Goal: Task Accomplishment & Management: Complete application form

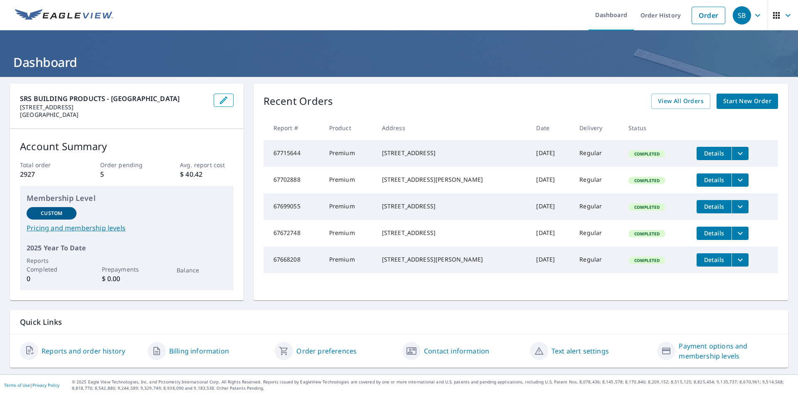
click at [748, 101] on span "Start New Order" at bounding box center [747, 101] width 48 height 10
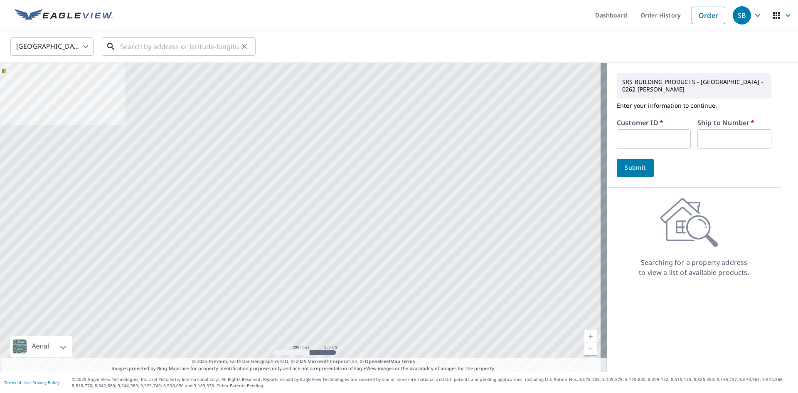
click at [164, 44] on input "text" at bounding box center [179, 46] width 118 height 23
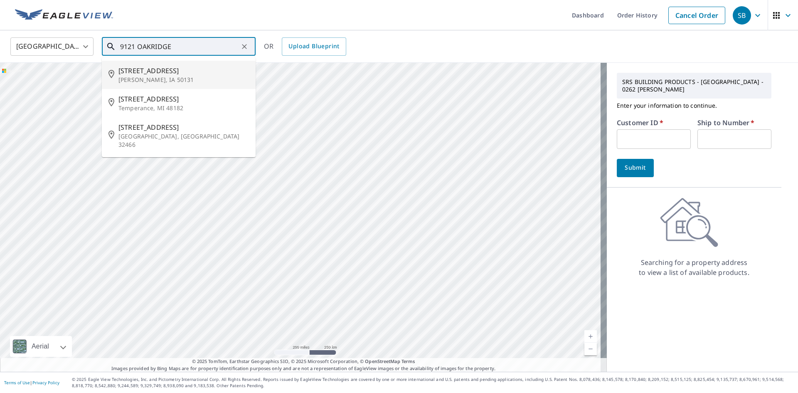
click at [147, 74] on span "9121 Oakridge Pl" at bounding box center [183, 71] width 130 height 10
type input "9121 Oakridge Pl Johnston, IA 50131"
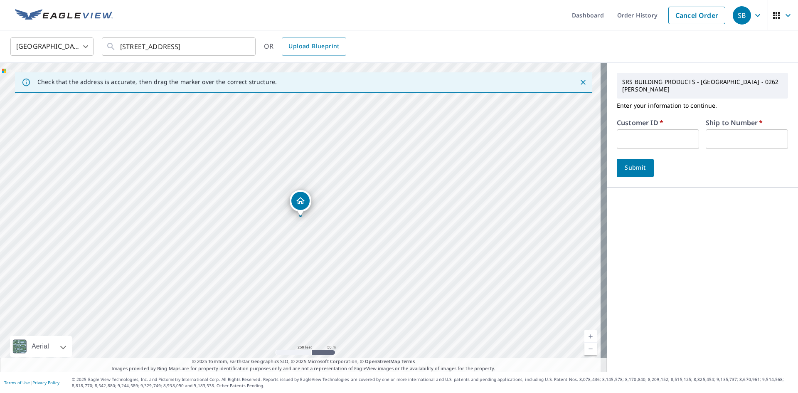
click at [662, 131] on input "text" at bounding box center [658, 139] width 82 height 20
type input "ANDMAR"
click at [716, 131] on input "text" at bounding box center [746, 139] width 82 height 20
type input "1"
click at [636, 162] on span "Submit" at bounding box center [635, 167] width 24 height 10
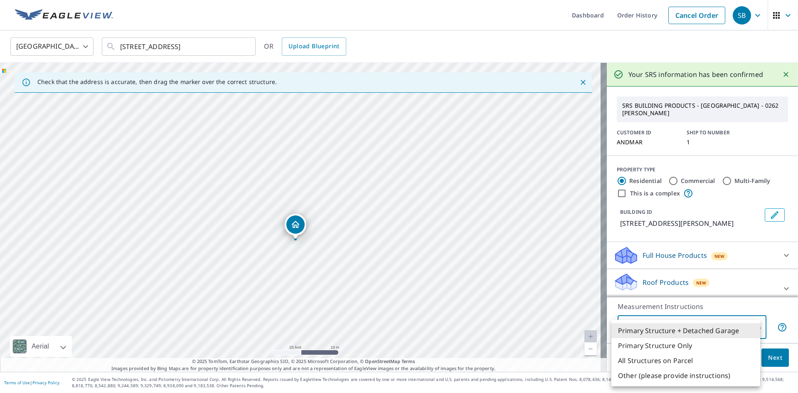
click at [749, 329] on body "SB SB Dashboard Order History Cancel Order SB United States US ​ 9121 Oakridge …" at bounding box center [399, 196] width 798 height 393
click at [678, 347] on li "Primary Structure Only" at bounding box center [685, 345] width 149 height 15
type input "2"
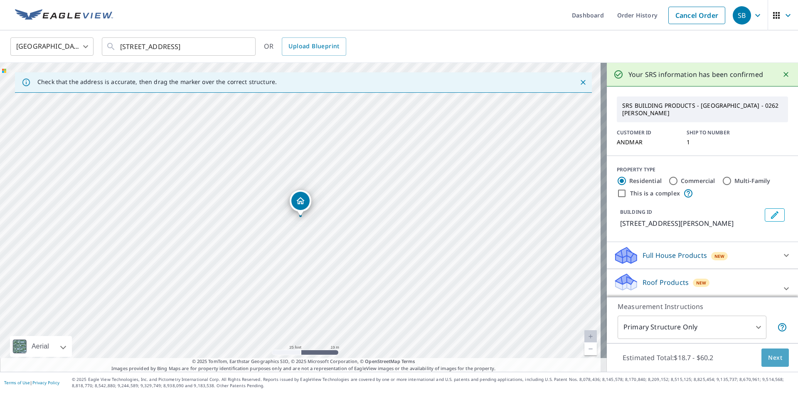
click at [771, 359] on span "Next" at bounding box center [775, 357] width 14 height 10
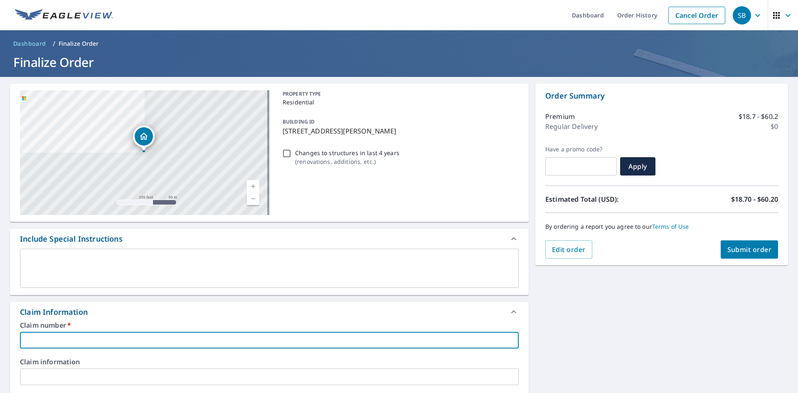
click at [113, 336] on input "text" at bounding box center [269, 340] width 499 height 17
type input "ANDMAR"
checkbox input "true"
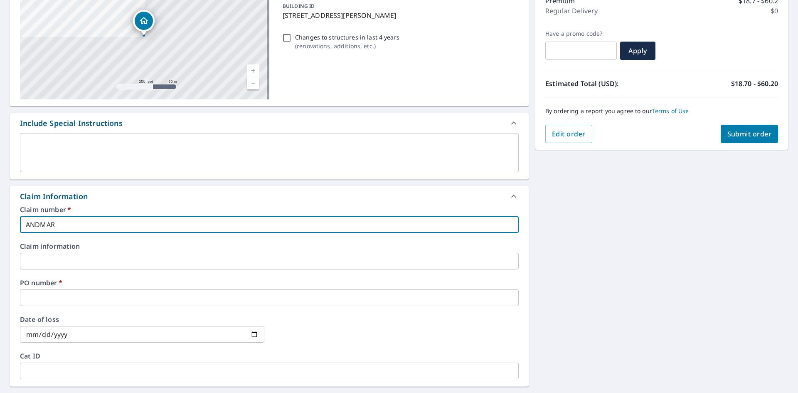
scroll to position [125, 0]
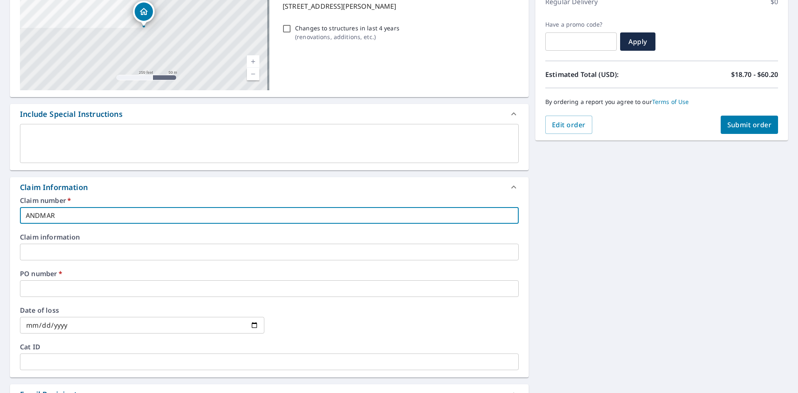
click at [102, 288] on input "text" at bounding box center [269, 288] width 499 height 17
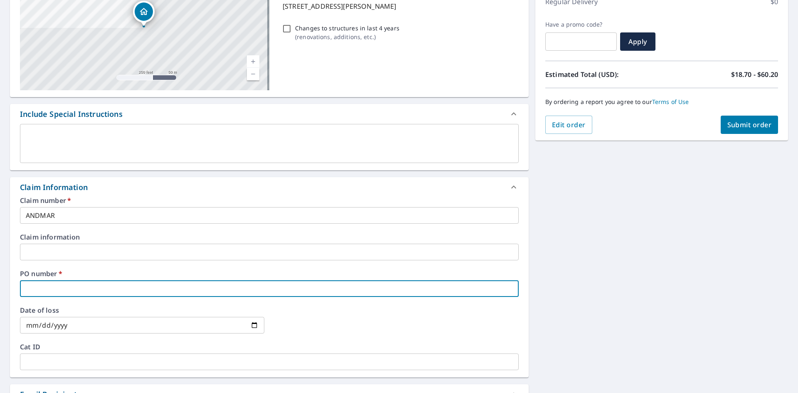
type input "9"
checkbox input "true"
type input "91"
checkbox input "true"
type input "912"
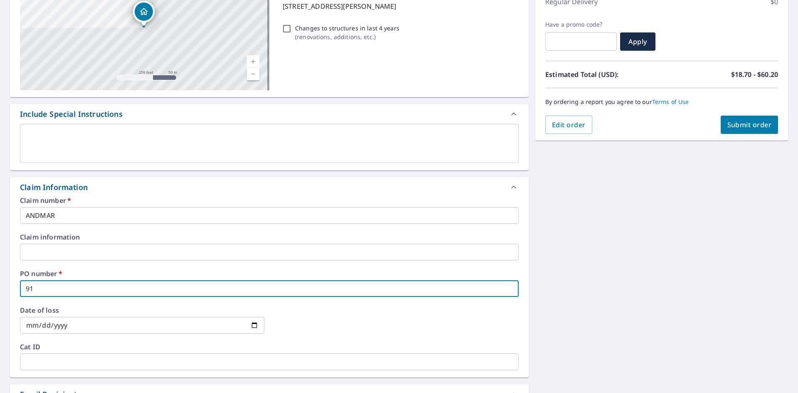
checkbox input "true"
type input "9121"
checkbox input "true"
type input "9121"
checkbox input "true"
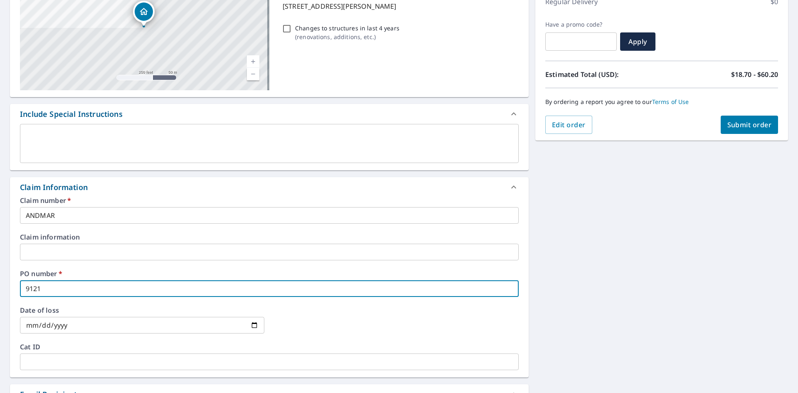
type input "9121 O"
checkbox input "true"
type input "9121 OA"
checkbox input "true"
type input "9121 OAK"
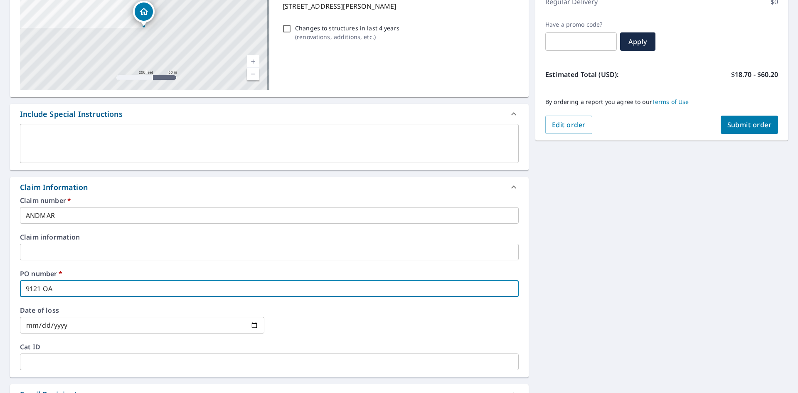
checkbox input "true"
type input "9121 OAKR"
checkbox input "true"
type input "9121 OAKRI"
checkbox input "true"
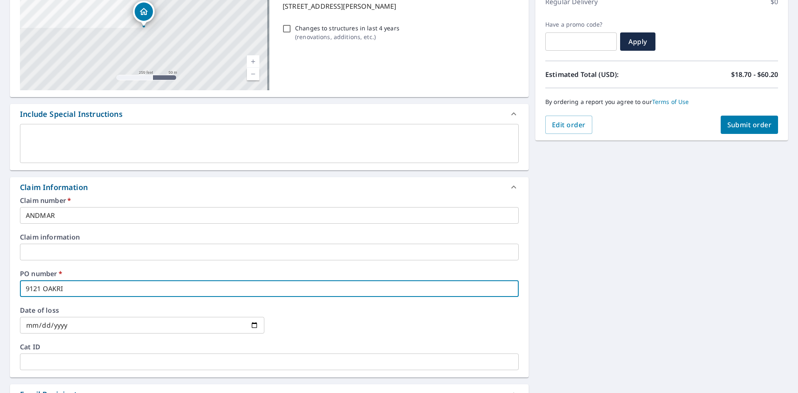
type input "9121 OAKRID"
checkbox input "true"
type input "9121 OAKRIDG"
checkbox input "true"
type input "9121 OAKRIDGE"
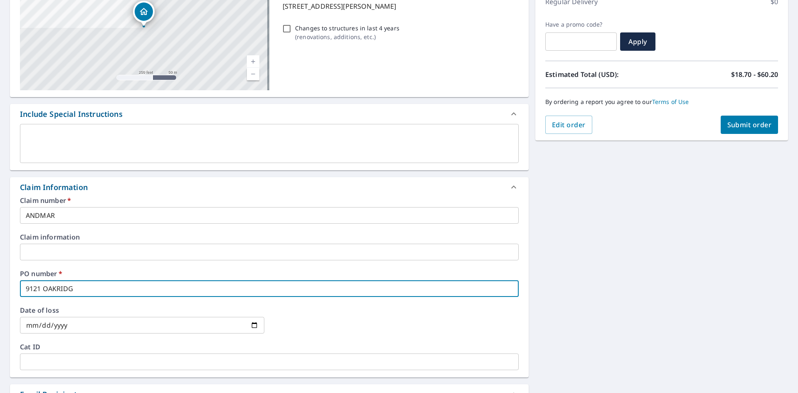
checkbox input "true"
type input "9121 OAKRIDGE"
checkbox input "true"
type input "9121 OAKRIDGE P"
checkbox input "true"
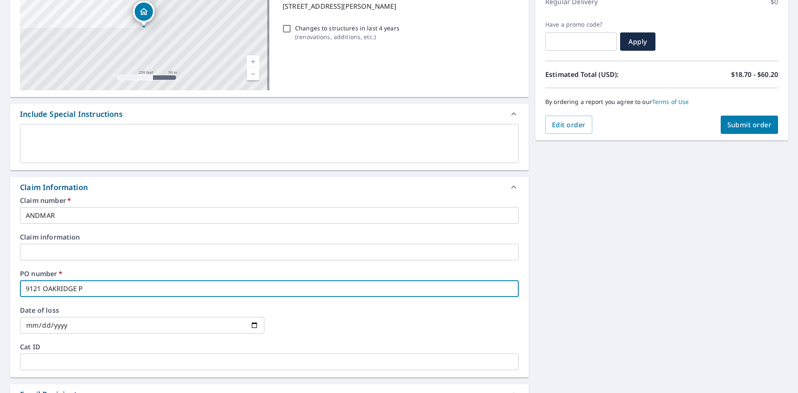
type input "9121 OAKRIDGE PL"
checkbox input "true"
type input "9121 OAKRIDGE PL"
click at [512, 185] on icon at bounding box center [514, 187] width 10 height 10
checkbox input "true"
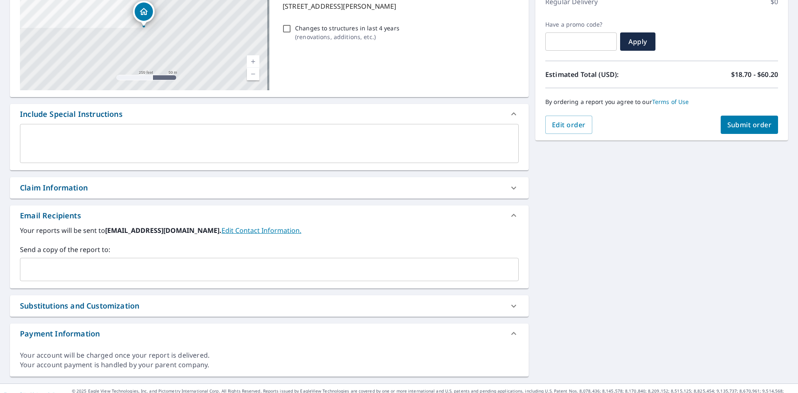
click at [400, 148] on textarea at bounding box center [269, 144] width 487 height 24
click at [384, 147] on textarea at bounding box center [269, 144] width 487 height 24
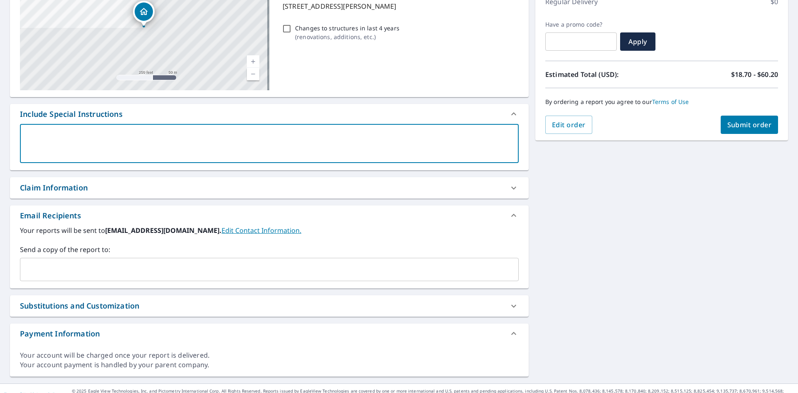
paste textarea "Aaronsroofingia@gmail.com; ; brett.kenyon@srsbuildingproducts.com; barmstrong@s…"
type textarea "Aaronsroofingia@gmail.com; ; brett.kenyon@srsbuildingproducts.com; barmstrong@s…"
type textarea "x"
checkbox input "true"
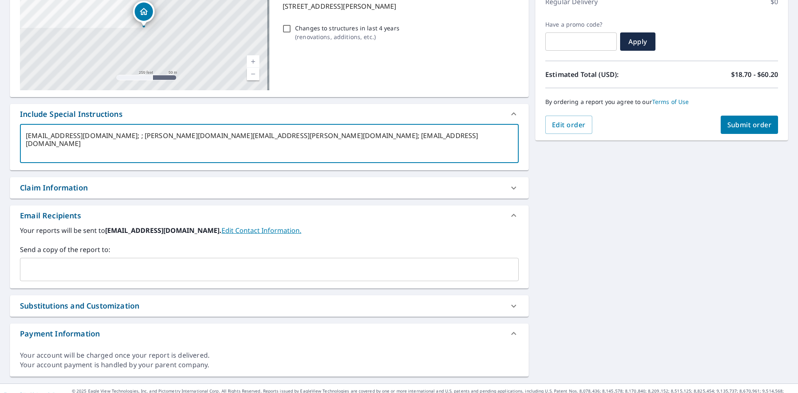
drag, startPoint x: 116, startPoint y: 136, endPoint x: 27, endPoint y: 150, distance: 90.0
click at [27, 150] on textarea "Aaronsroofingia@gmail.com; ; brett.kenyon@srsbuildingproducts.com; barmstrong@s…" at bounding box center [269, 144] width 487 height 24
type textarea "; ; brett.kenyon@srsbuildingproducts.com; barmstrong@srsbuildingproducts.com"
type textarea "x"
type input "Aaronsroofingia@gmail.com"
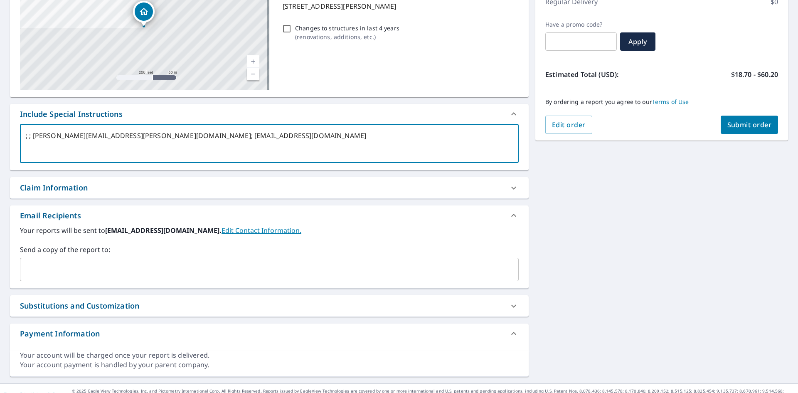
checkbox input "true"
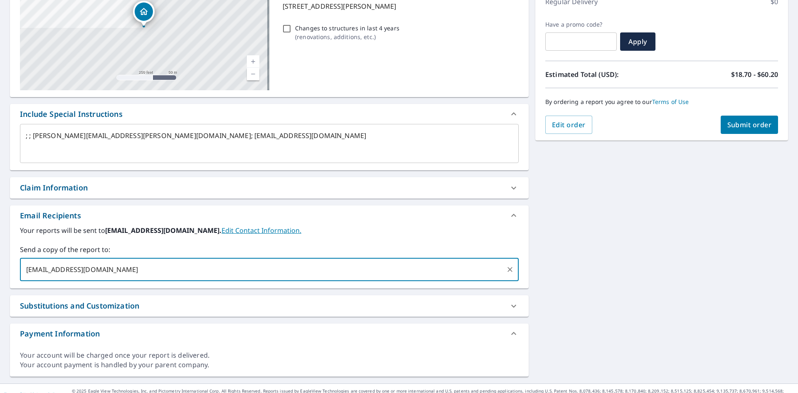
type textarea "x"
checkbox input "true"
type textarea "x"
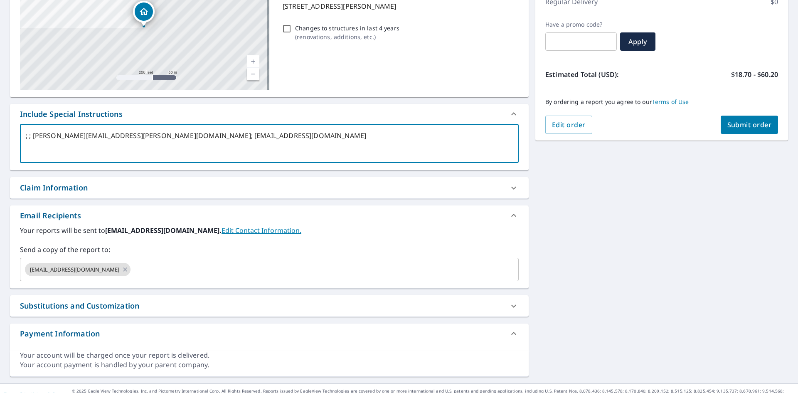
drag, startPoint x: 159, startPoint y: 135, endPoint x: 34, endPoint y: 147, distance: 126.1
click at [34, 147] on textarea "; ; brett.kenyon@srsbuildingproducts.com; barmstrong@srsbuildingproducts.com" at bounding box center [269, 144] width 487 height 24
type textarea "; ; ; barmstrong@srsbuildingproducts.com"
type textarea "x"
type input "brett.kenyon@srsbuildingproducts.com"
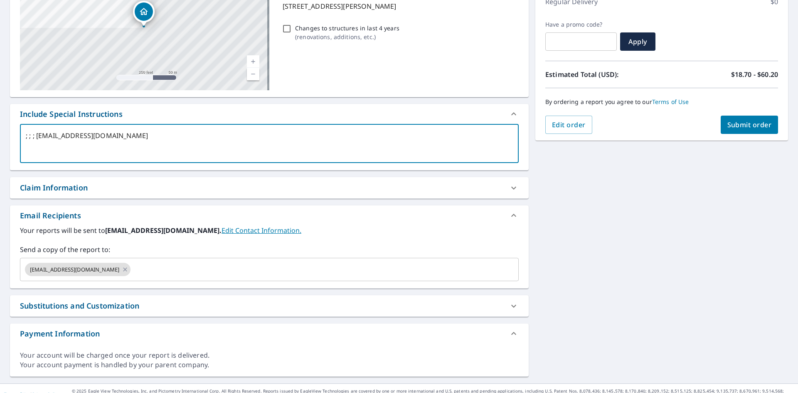
checkbox input "true"
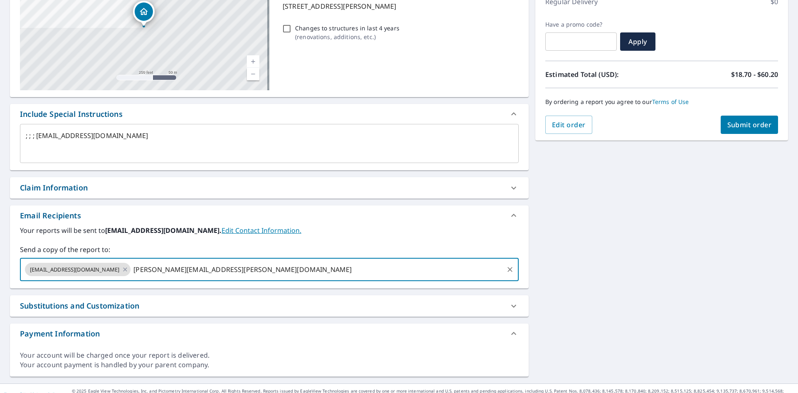
type textarea "x"
checkbox input "true"
type textarea "x"
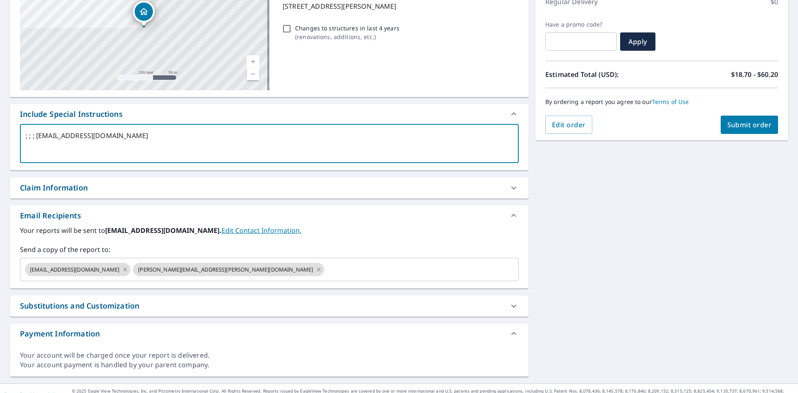
drag, startPoint x: 162, startPoint y: 137, endPoint x: 37, endPoint y: 148, distance: 125.1
click at [37, 148] on textarea "; ; ; barmstrong@srsbuildingproducts.com" at bounding box center [269, 144] width 487 height 24
type textarea "; ; ;"
type textarea "x"
type input "barmstrong@srsbuildingproducts.com"
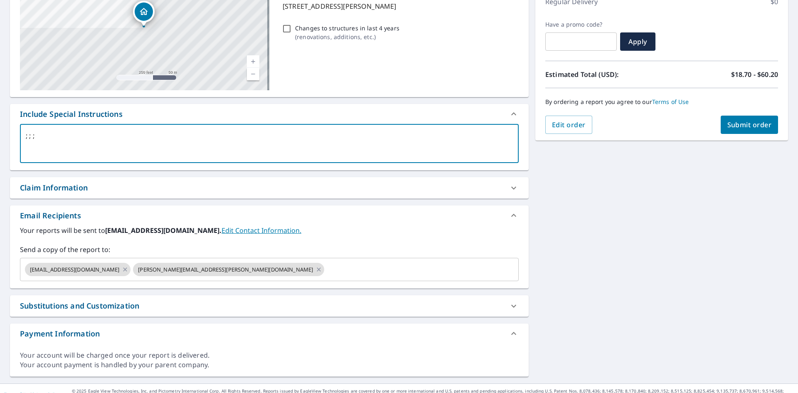
checkbox input "true"
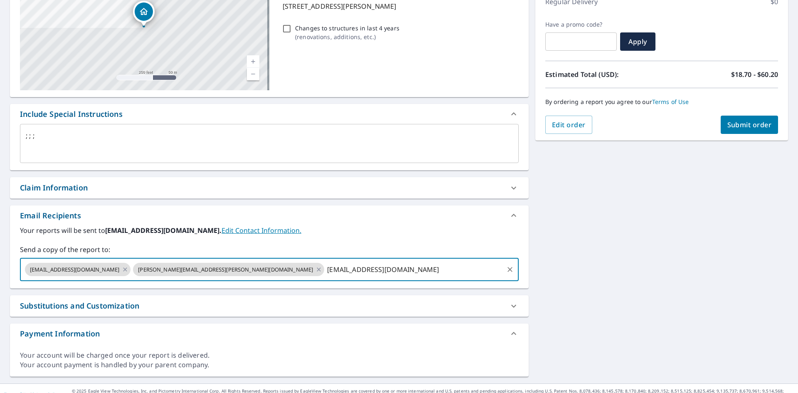
type textarea "x"
checkbox input "true"
type textarea "x"
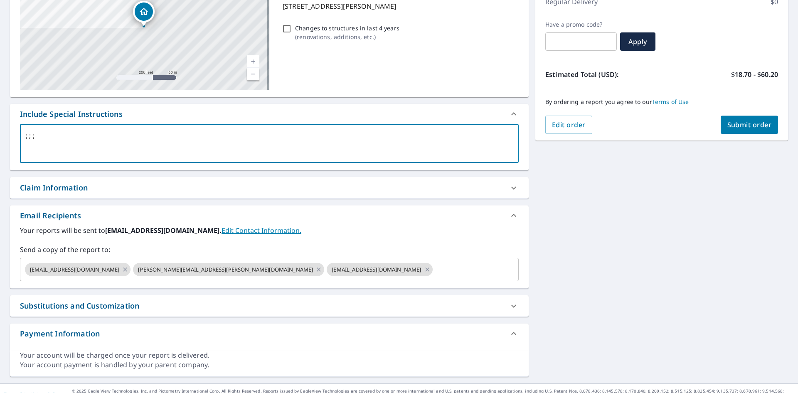
drag, startPoint x: 77, startPoint y: 136, endPoint x: 5, endPoint y: 142, distance: 72.1
click at [5, 142] on div "9121 Oakridge Pl Johnston, IA 50131 Aerial Road A standard road map Aerial A de…" at bounding box center [399, 167] width 798 height 431
checkbox input "true"
click at [435, 272] on input "text" at bounding box center [468, 269] width 69 height 16
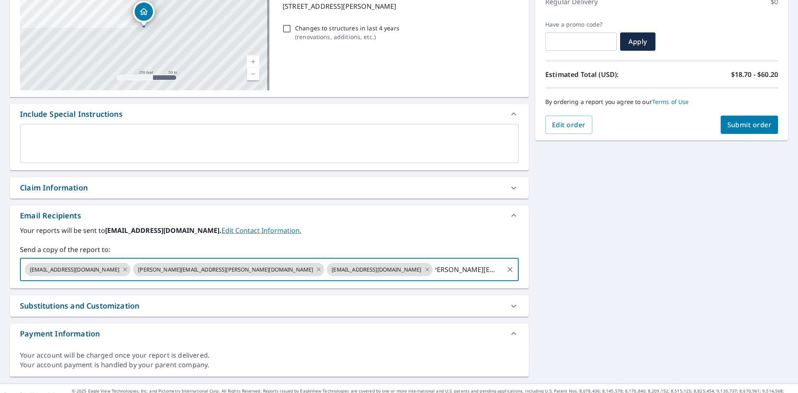
type input "JAYME.LOOMIS@SRSBUILDINGPRODUCTS.COM"
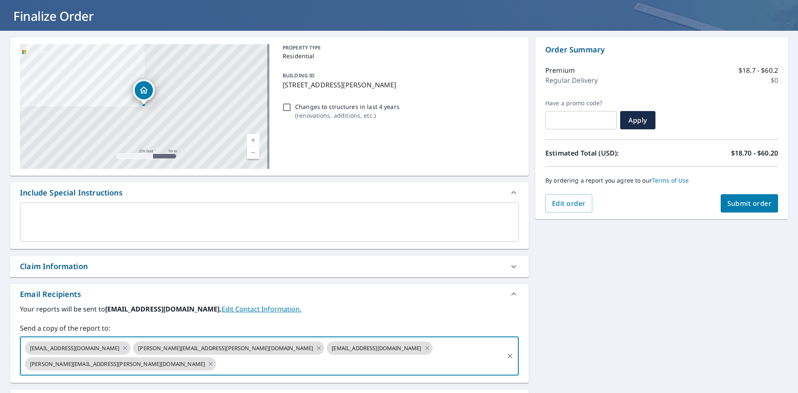
scroll to position [27, 0]
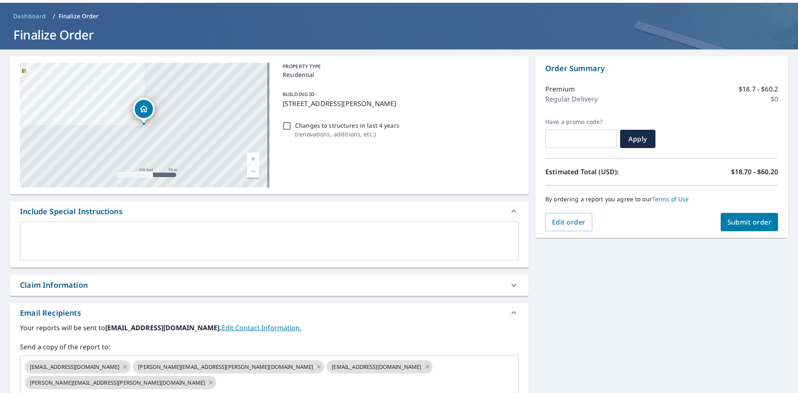
click at [736, 220] on span "Submit order" at bounding box center [749, 221] width 44 height 9
checkbox input "true"
